Goal: Check status: Check status

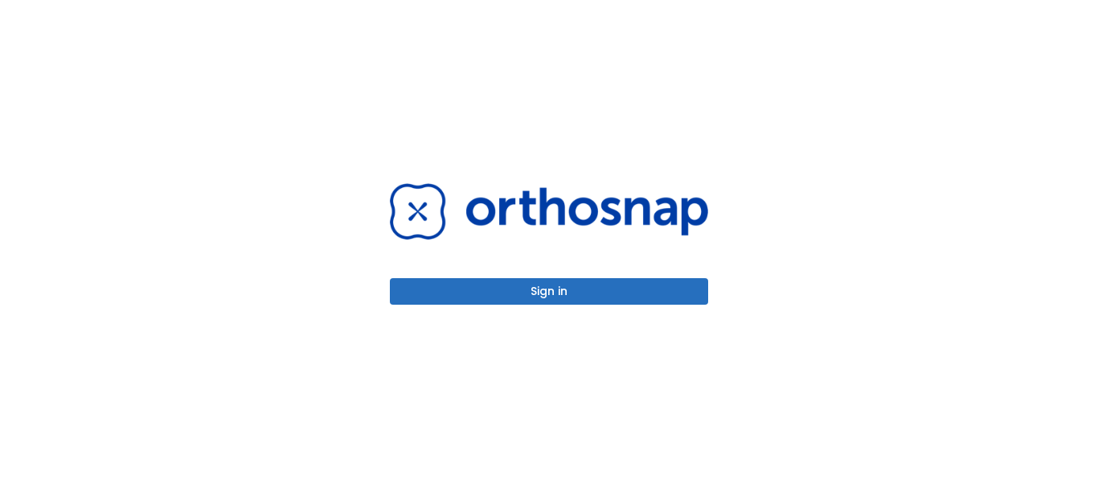
click at [519, 285] on button "Sign in" at bounding box center [549, 291] width 318 height 27
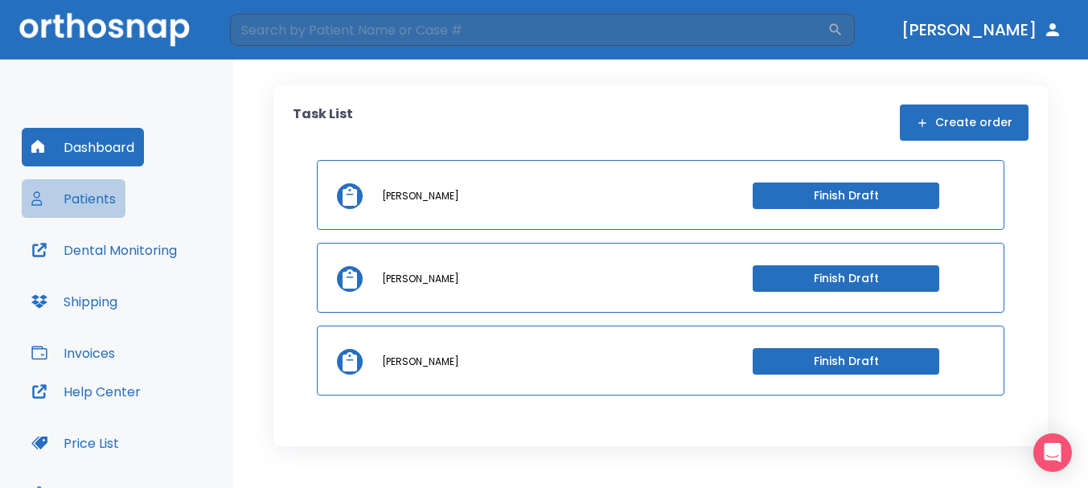
click at [76, 205] on button "Patients" at bounding box center [74, 198] width 104 height 39
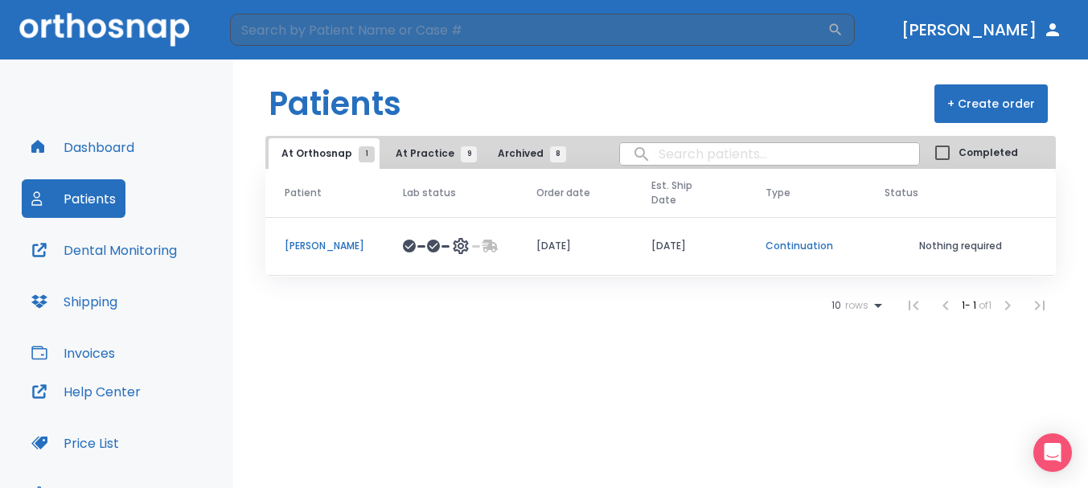
click at [404, 241] on icon at bounding box center [409, 246] width 10 height 10
